Goal: Register for event/course

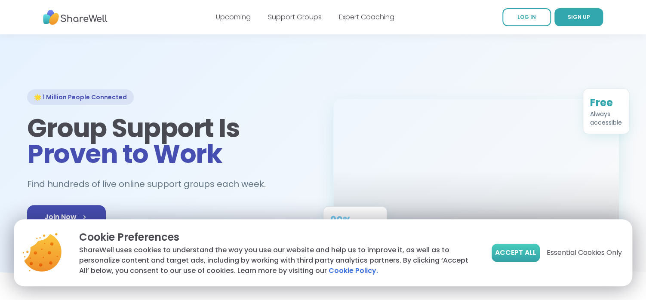
click at [505, 252] on span "Accept All" at bounding box center [515, 253] width 41 height 10
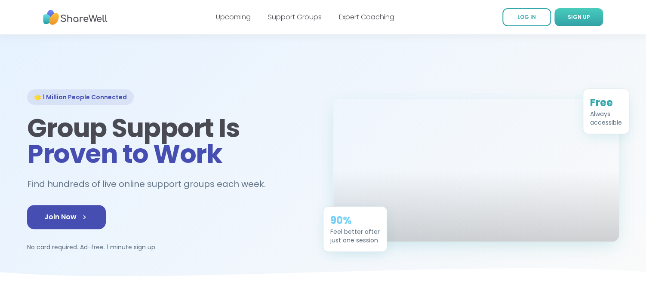
click at [578, 12] on link "SIGN UP" at bounding box center [578, 17] width 49 height 18
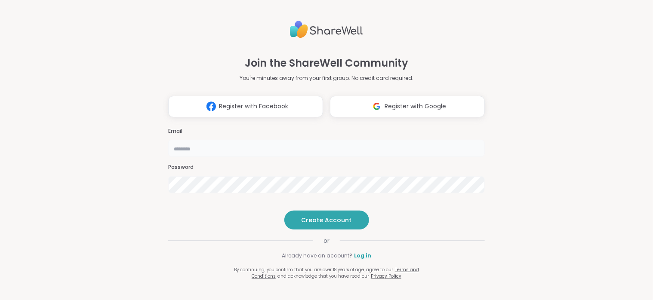
click at [325, 140] on input "email" at bounding box center [326, 148] width 317 height 17
type input "**********"
click at [315, 224] on span "Create Account" at bounding box center [326, 220] width 50 height 9
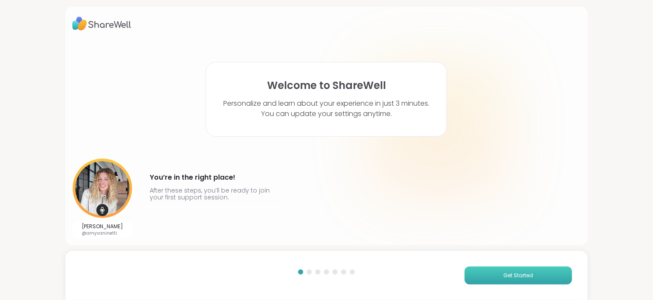
click at [479, 273] on button "Get Started" at bounding box center [518, 276] width 108 height 18
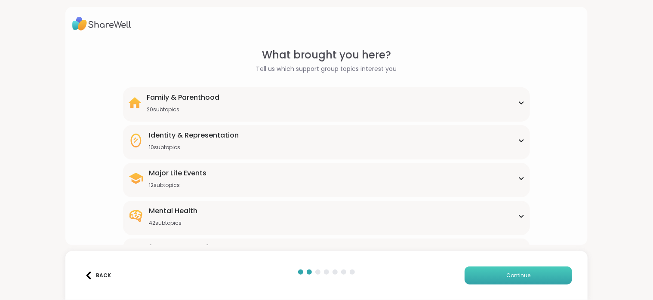
click at [514, 269] on button "Continue" at bounding box center [518, 276] width 108 height 18
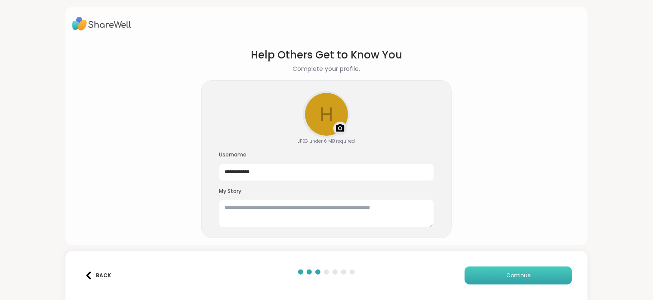
click at [514, 269] on button "Continue" at bounding box center [518, 276] width 108 height 18
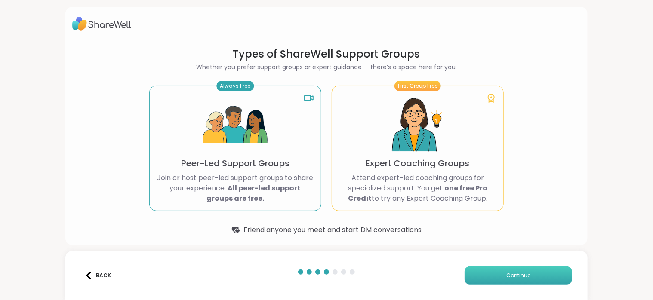
click at [514, 269] on button "Continue" at bounding box center [518, 276] width 108 height 18
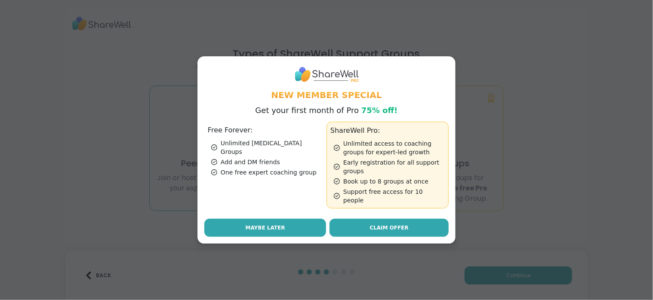
click at [255, 219] on button "Maybe Later" at bounding box center [265, 228] width 122 height 18
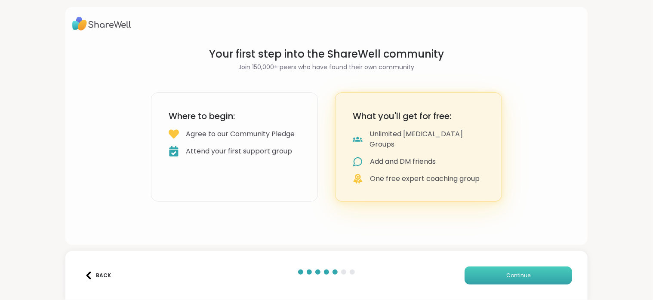
click at [506, 276] on span "Continue" at bounding box center [518, 276] width 24 height 8
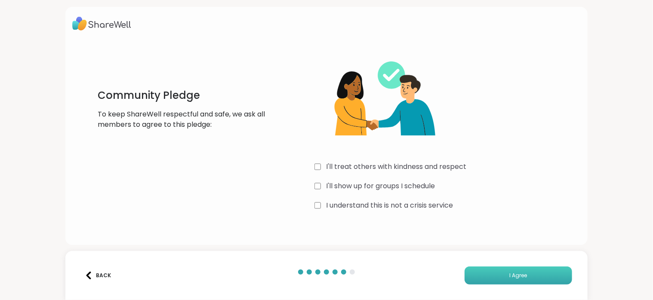
click at [474, 267] on button "I Agree" at bounding box center [518, 276] width 108 height 18
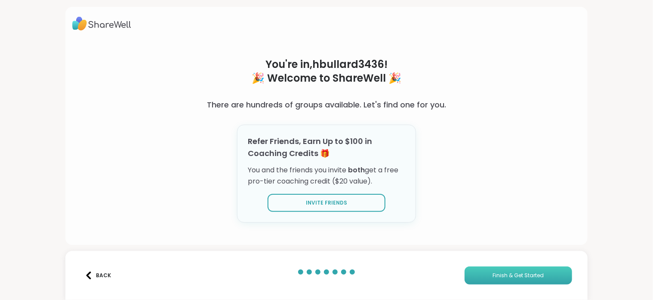
click at [485, 275] on button "Finish & Get Started" at bounding box center [518, 276] width 108 height 18
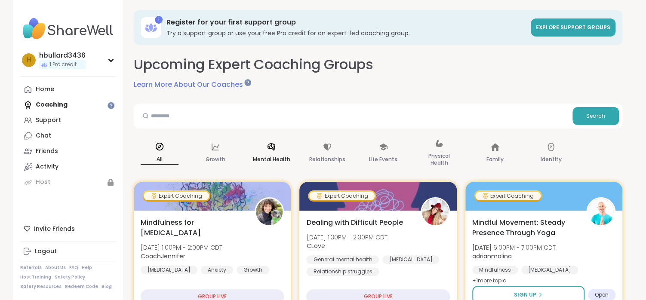
click at [275, 154] on div "Mental Health" at bounding box center [272, 153] width 52 height 43
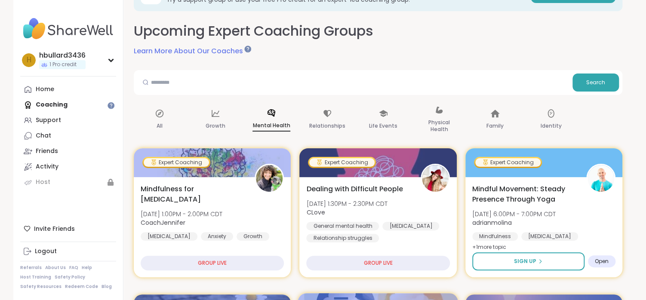
scroll to position [34, 0]
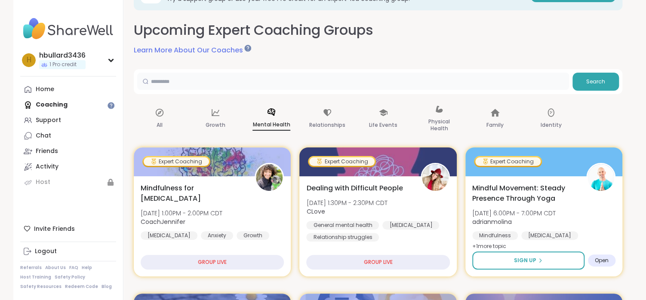
click at [222, 86] on input "text" at bounding box center [353, 81] width 432 height 17
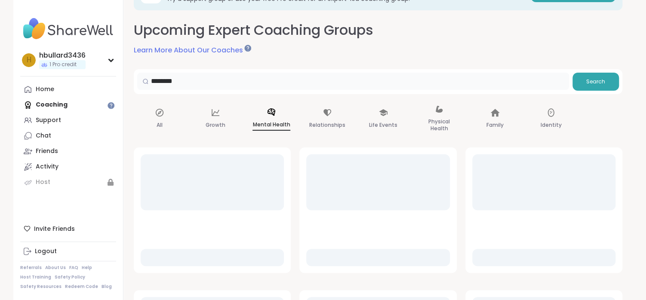
scroll to position [9, 0]
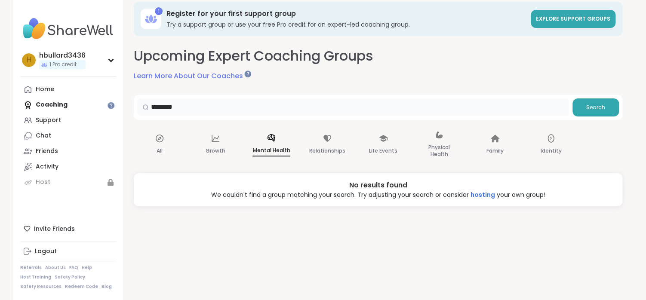
click at [226, 107] on input "********" at bounding box center [353, 106] width 432 height 17
type input "*"
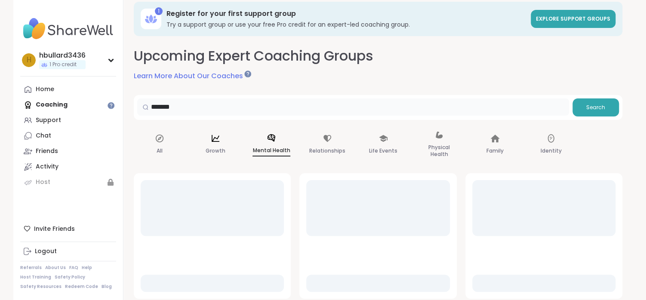
scroll to position [34, 0]
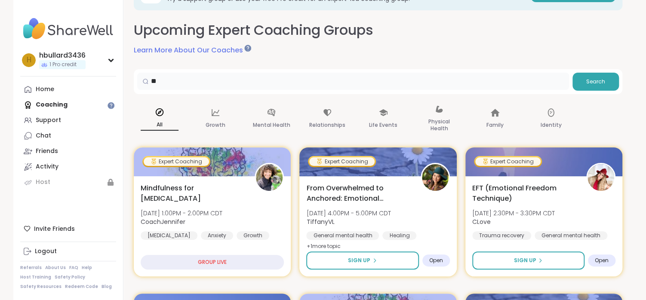
type input "*"
click at [272, 51] on div "Upcoming Expert Coaching Groups Learn More About Our Coaches" at bounding box center [378, 38] width 489 height 35
click at [273, 121] on p "Mental Health" at bounding box center [271, 125] width 37 height 10
click at [217, 119] on div "Growth" at bounding box center [216, 119] width 52 height 43
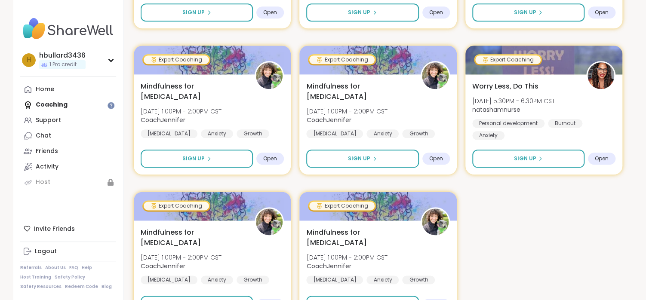
scroll to position [430, 0]
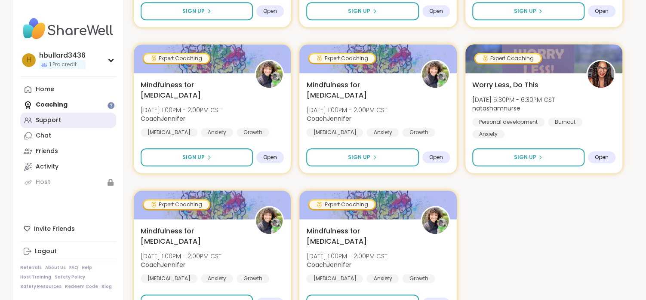
click at [56, 117] on div "Support" at bounding box center [48, 120] width 25 height 9
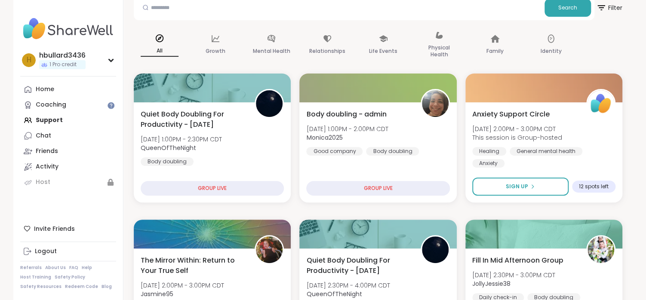
scroll to position [103, 0]
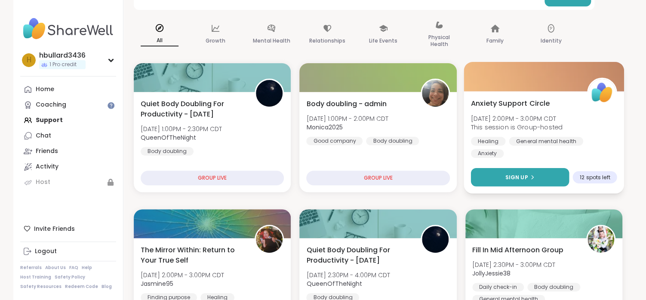
click at [517, 176] on span "Sign Up" at bounding box center [516, 177] width 23 height 8
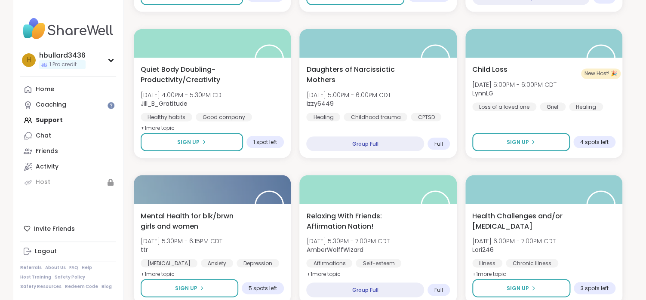
scroll to position [740, 0]
